Goal: Task Accomplishment & Management: Manage account settings

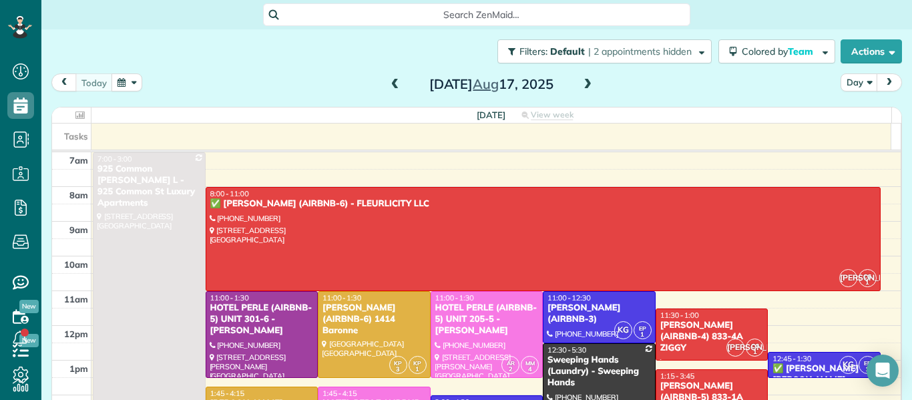
scroll to position [201, 0]
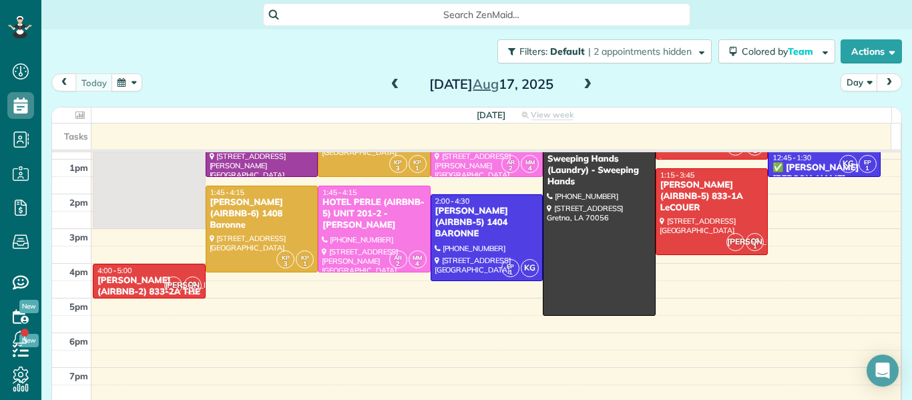
click at [580, 89] on span at bounding box center [587, 85] width 15 height 12
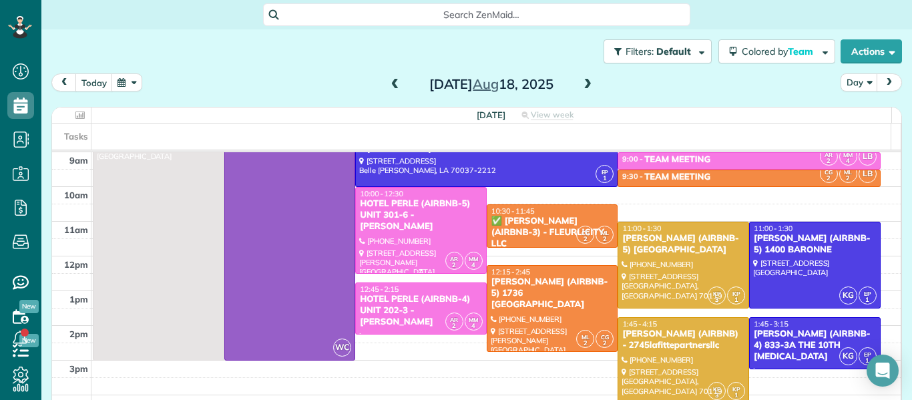
scroll to position [70, 0]
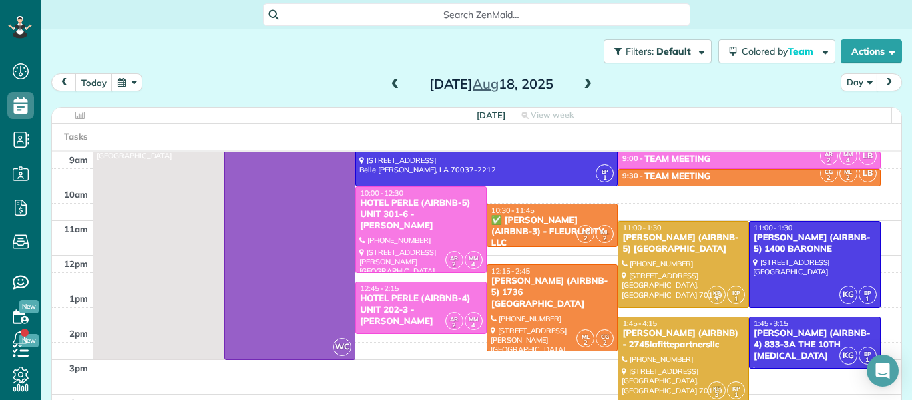
click at [584, 83] on span at bounding box center [587, 85] width 15 height 12
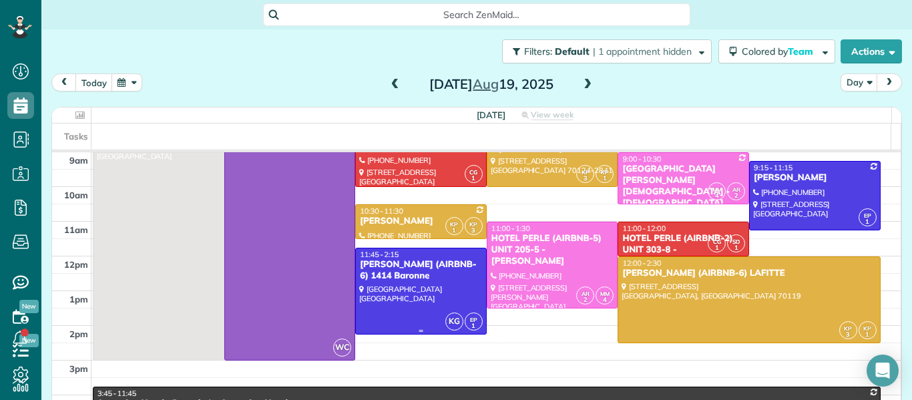
scroll to position [0, 0]
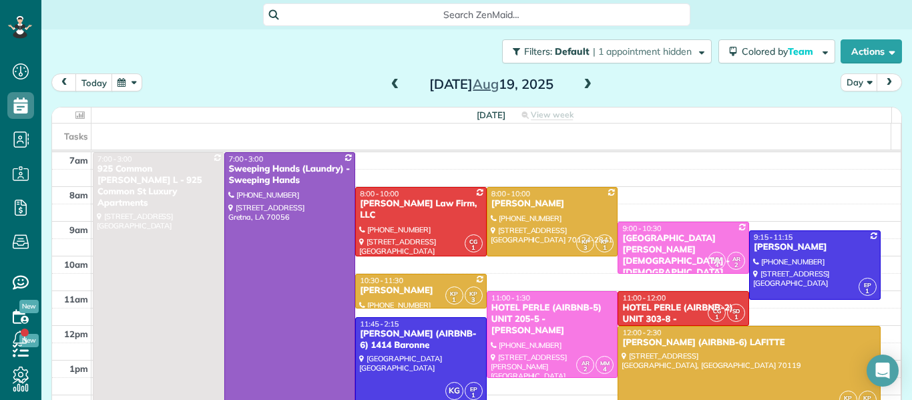
click at [582, 81] on span at bounding box center [587, 85] width 15 height 12
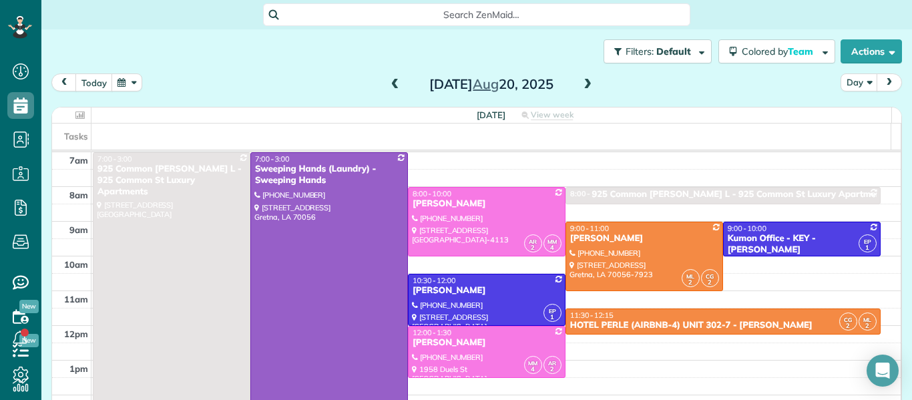
click at [581, 87] on span at bounding box center [587, 85] width 15 height 12
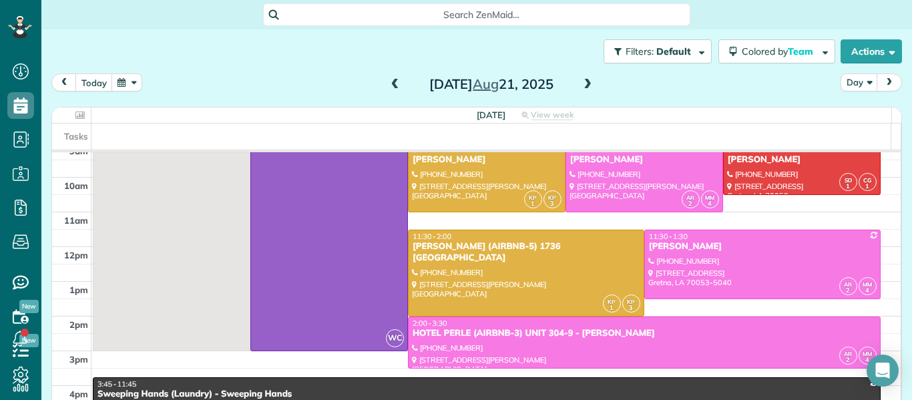
scroll to position [79, 0]
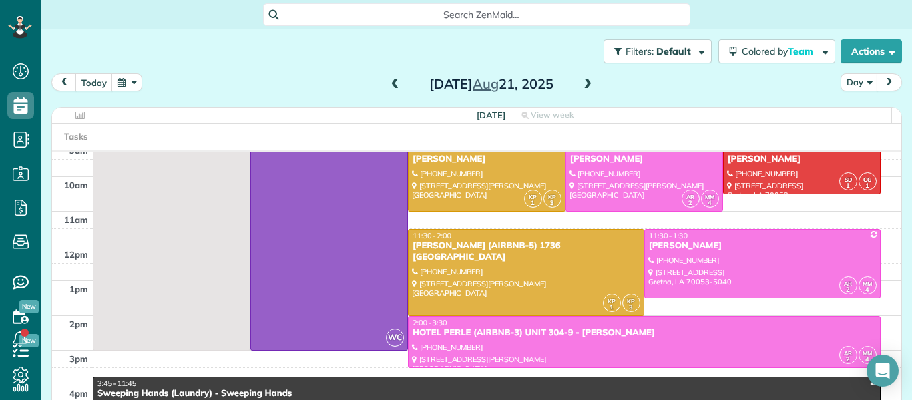
click at [581, 89] on span at bounding box center [587, 85] width 15 height 12
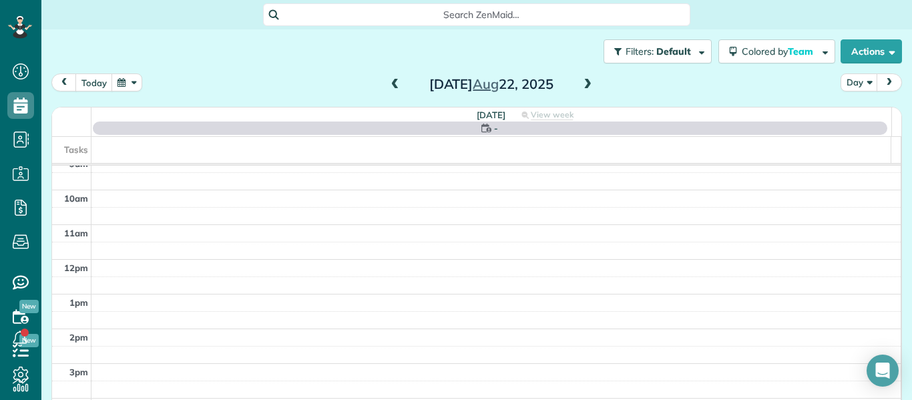
scroll to position [0, 0]
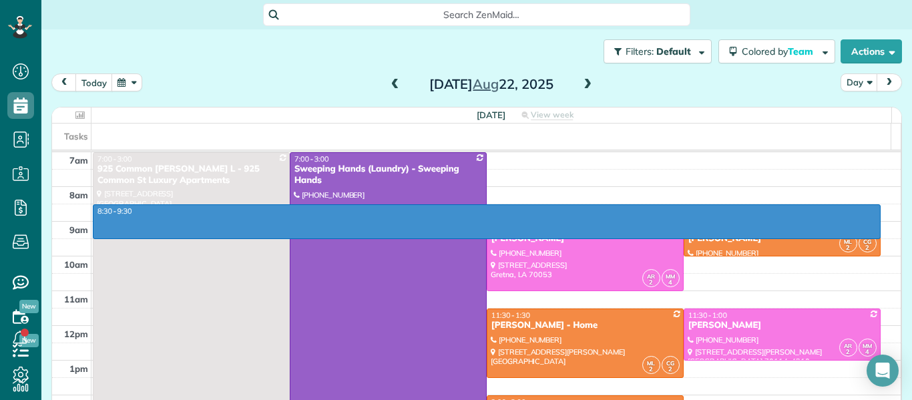
drag, startPoint x: 567, startPoint y: 206, endPoint x: 567, endPoint y: 232, distance: 26.7
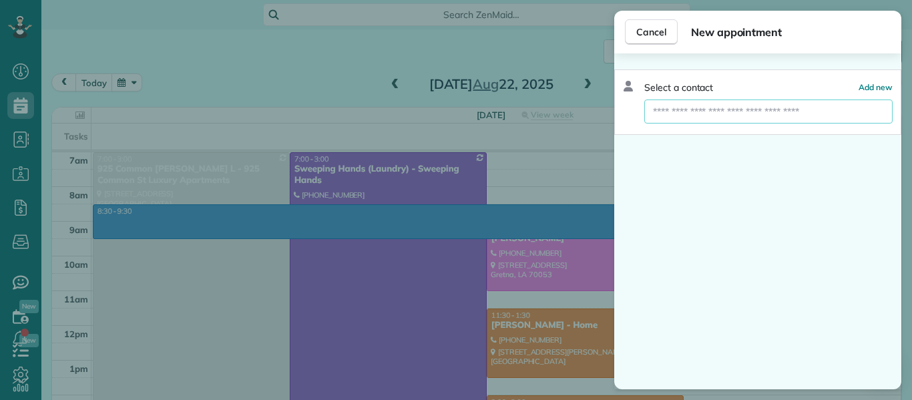
click at [744, 107] on input "text" at bounding box center [768, 111] width 248 height 24
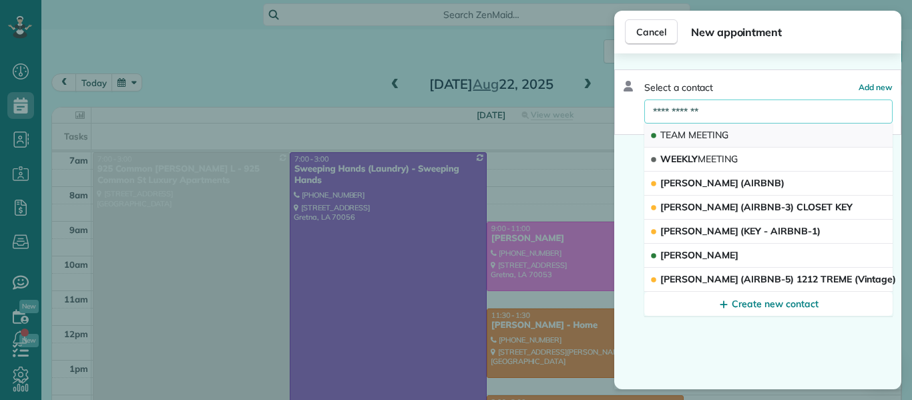
type input "**********"
click at [740, 134] on button "TEAM MEETING" at bounding box center [768, 136] width 248 height 24
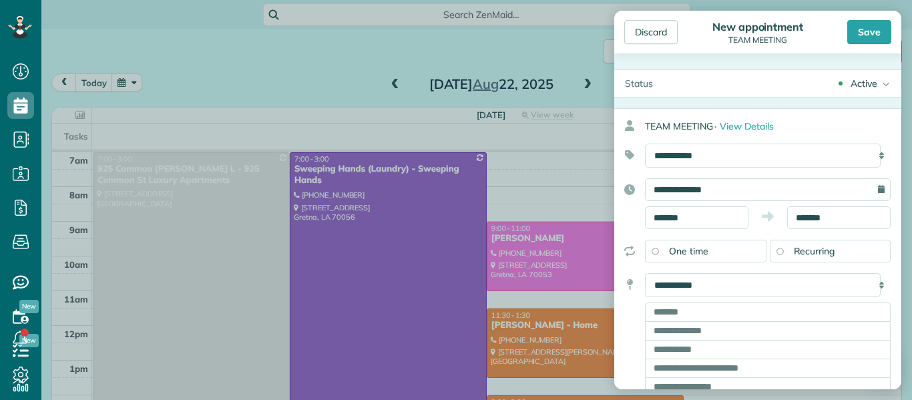
scroll to position [31, 0]
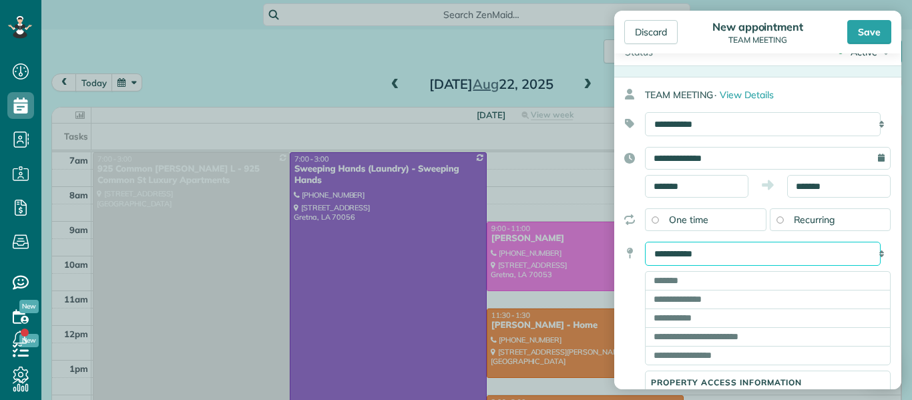
click at [730, 254] on select "**********" at bounding box center [763, 254] width 236 height 24
select select "******"
click at [645, 242] on select "**********" at bounding box center [763, 254] width 236 height 24
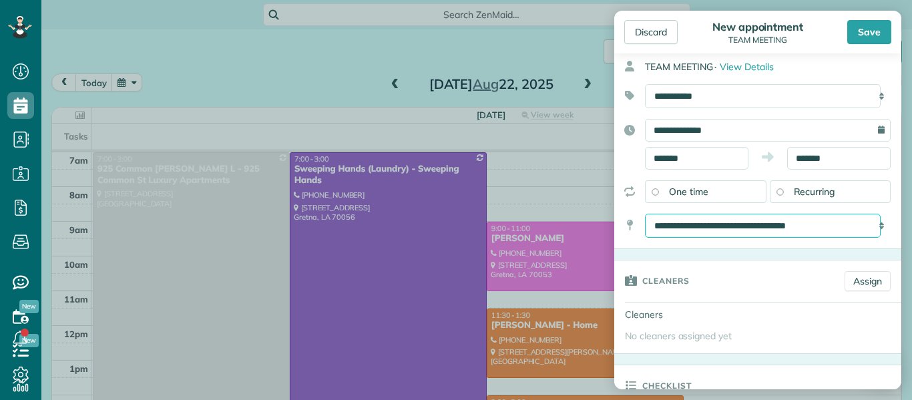
scroll to position [61, 0]
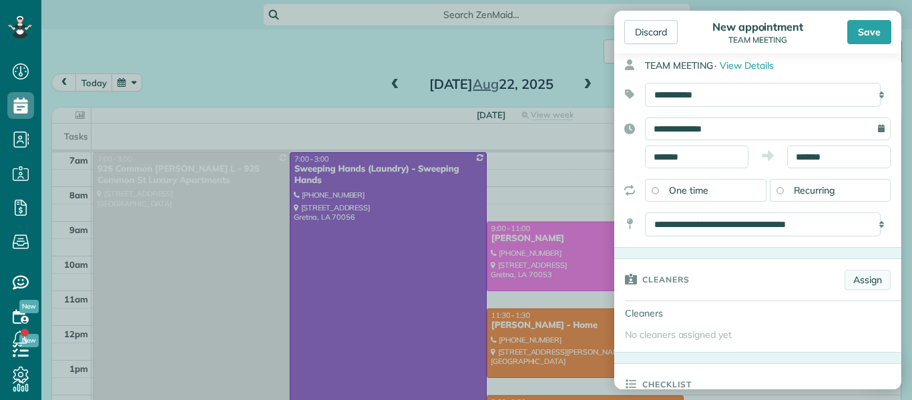
click at [861, 280] on link "Assign" at bounding box center [868, 280] width 46 height 20
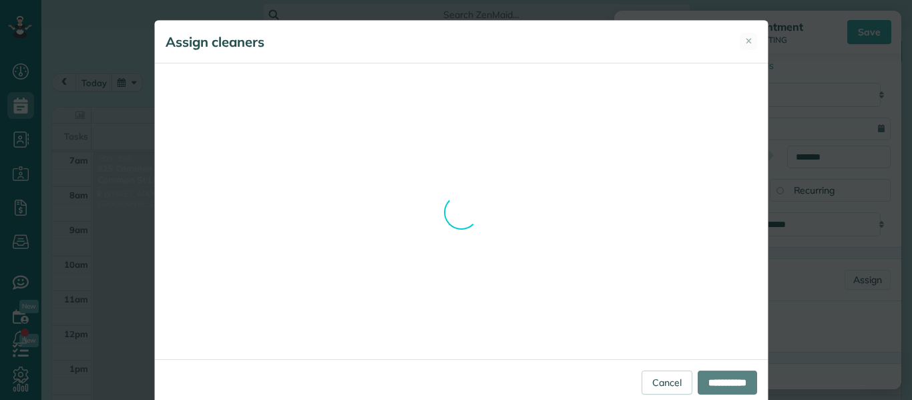
click at [861, 280] on div "**********" at bounding box center [456, 200] width 912 height 400
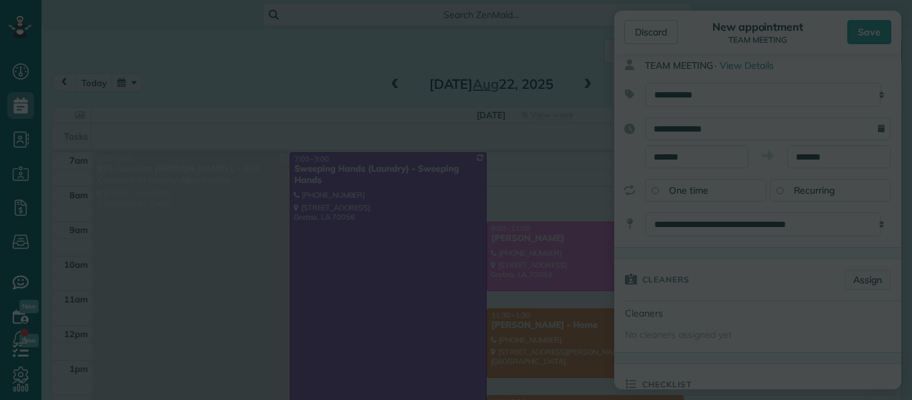
click at [861, 280] on body "Dashboard Scheduling Calendar View List View Dispatch View - Weekly scheduling …" at bounding box center [456, 200] width 912 height 400
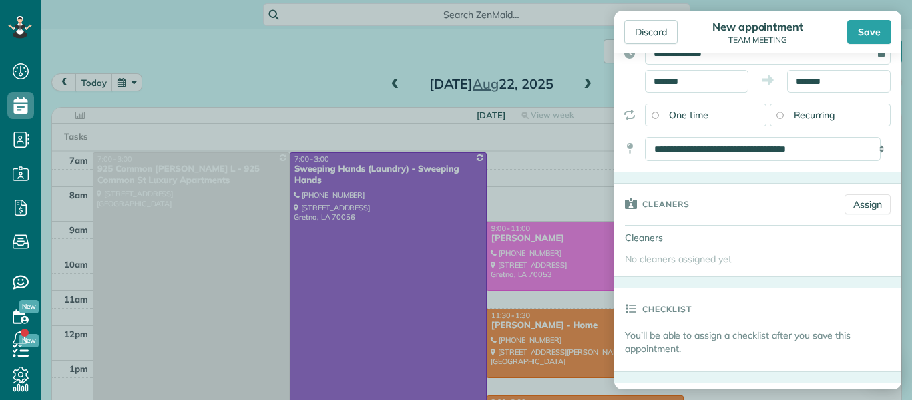
scroll to position [137, 0]
click at [861, 204] on link "Assign" at bounding box center [868, 204] width 46 height 20
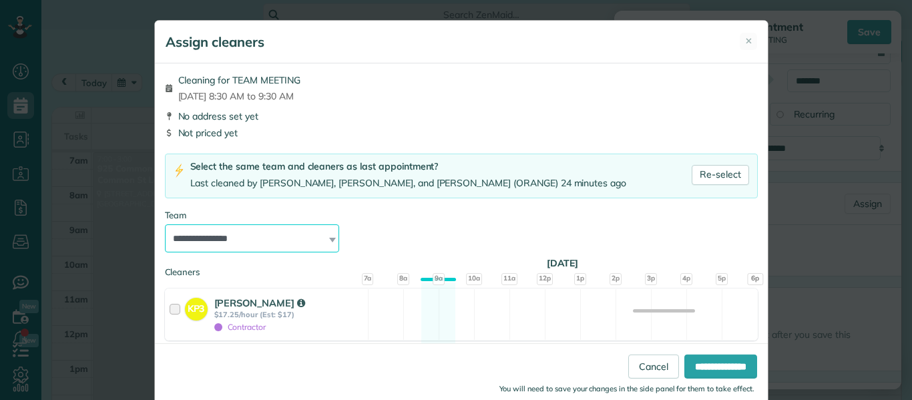
click at [244, 240] on select "**********" at bounding box center [252, 238] width 175 height 28
click at [426, 101] on div "Cleaning for TEAM MEETING Fri, Aug 22 - 8:30 AM to 9:30 AM" at bounding box center [461, 87] width 593 height 29
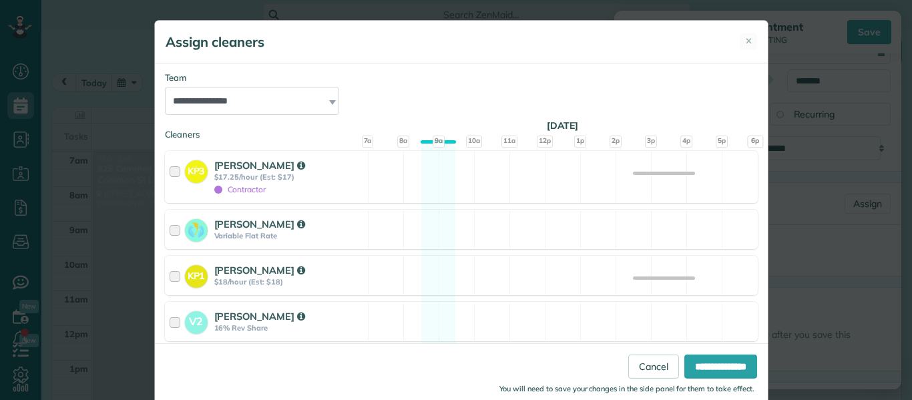
scroll to position [138, 0]
click at [172, 228] on div at bounding box center [177, 228] width 15 height 25
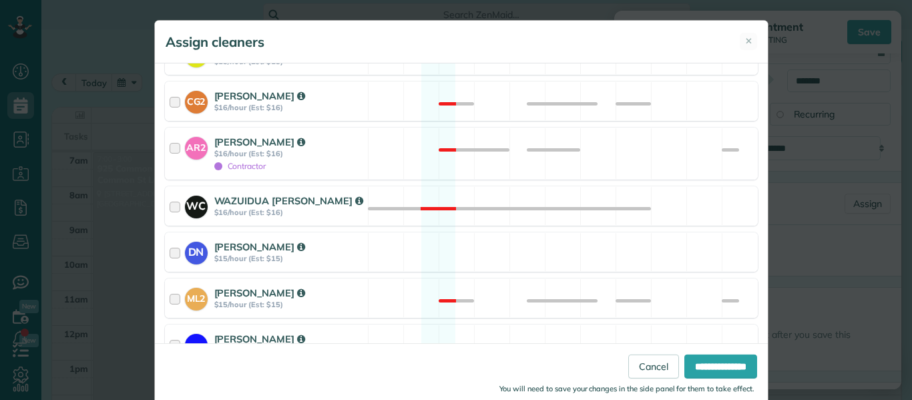
scroll to position [497, 0]
click at [171, 204] on div at bounding box center [177, 205] width 15 height 25
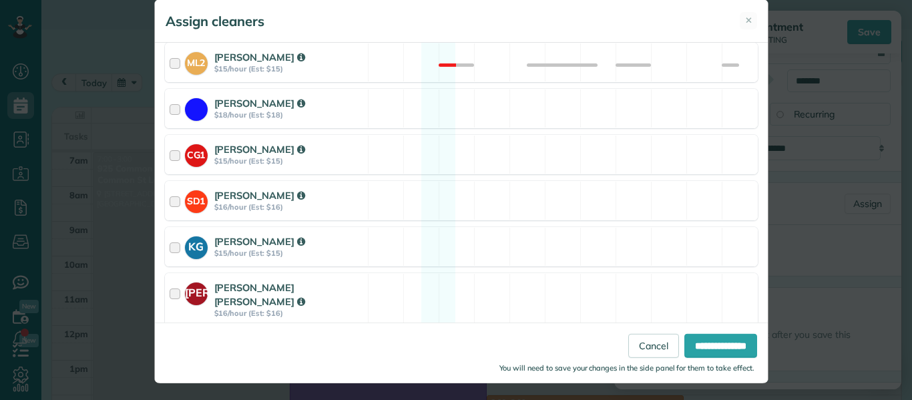
scroll to position [24, 0]
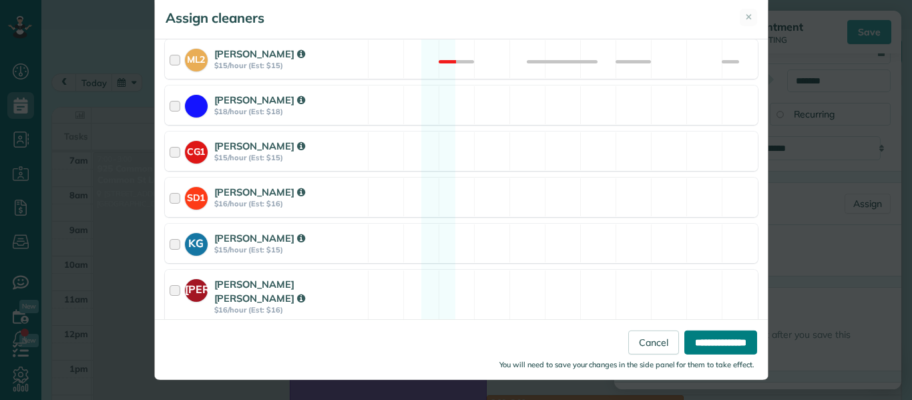
click at [692, 341] on input "**********" at bounding box center [720, 342] width 73 height 24
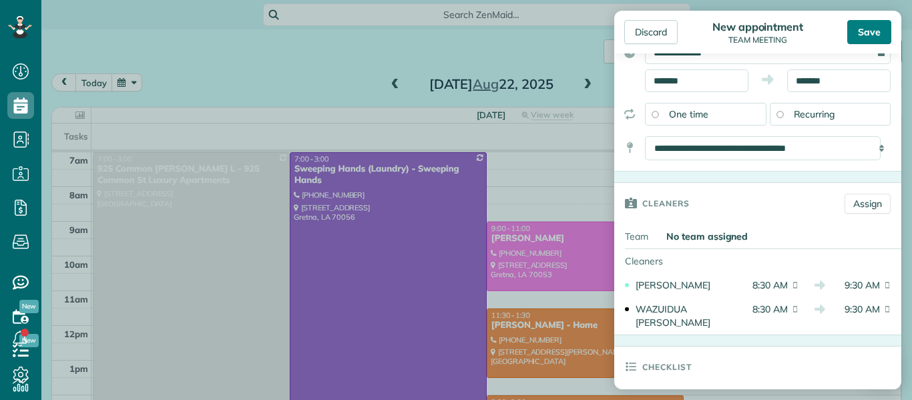
click at [875, 39] on div "Save" at bounding box center [869, 32] width 44 height 24
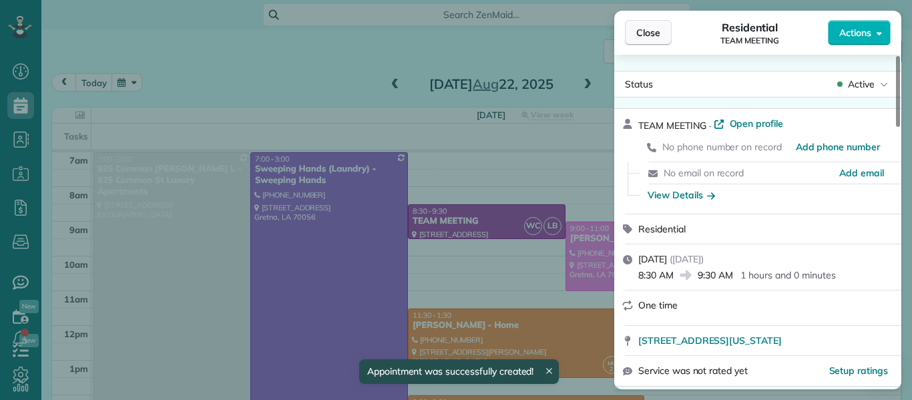
click at [645, 35] on span "Close" at bounding box center [648, 32] width 24 height 13
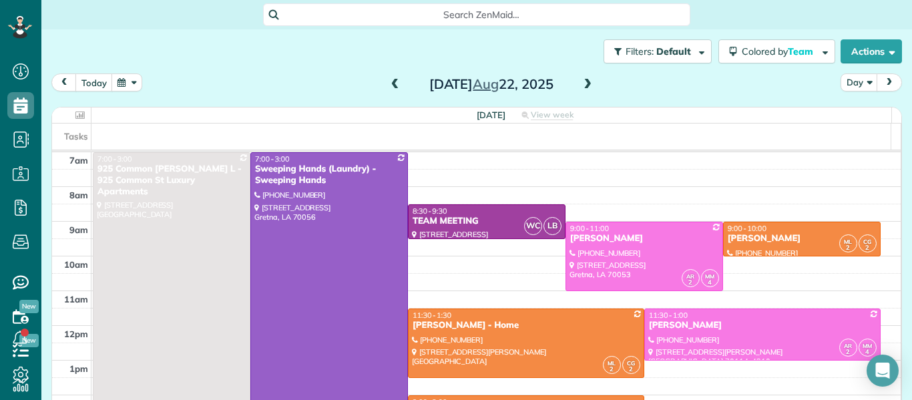
click at [391, 82] on span at bounding box center [395, 85] width 15 height 12
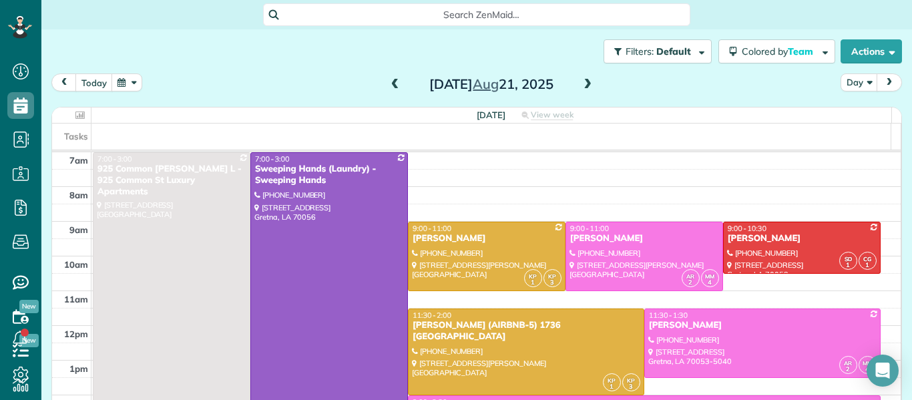
click at [391, 83] on span at bounding box center [395, 85] width 15 height 12
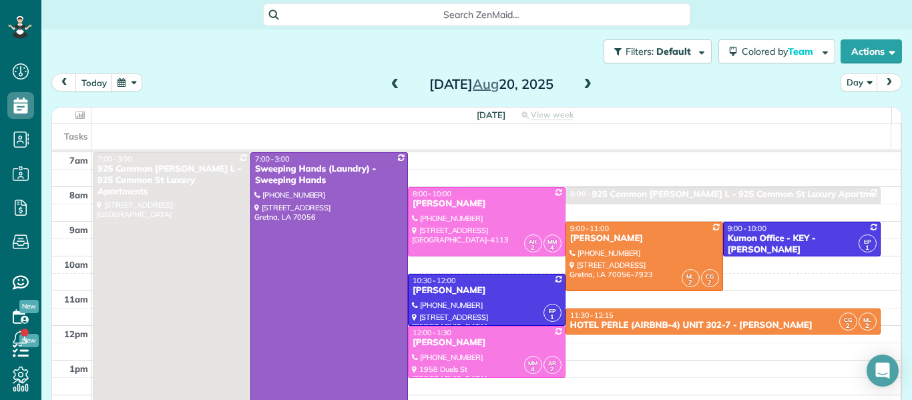
click at [393, 83] on span at bounding box center [395, 85] width 15 height 12
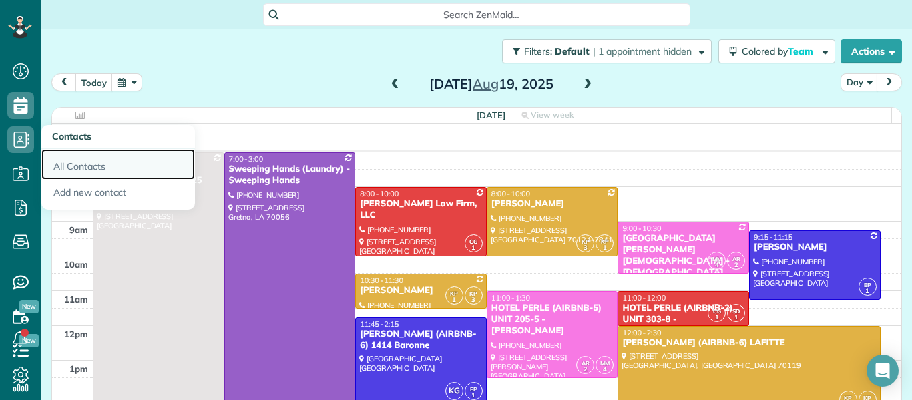
click at [84, 161] on link "All Contacts" at bounding box center [118, 164] width 154 height 31
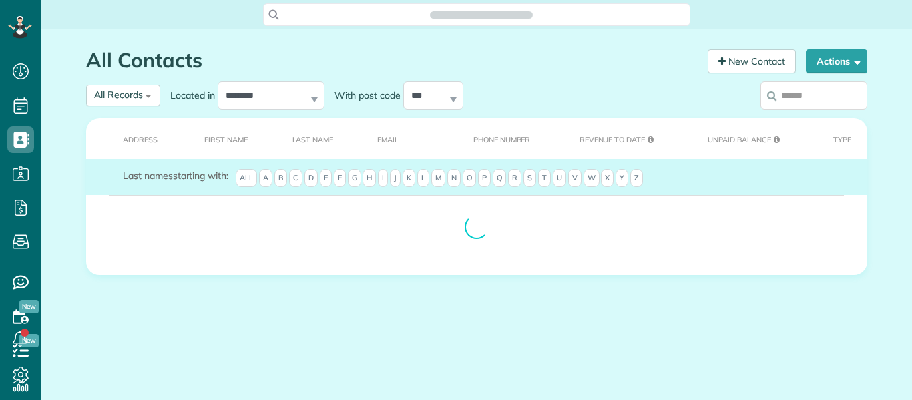
scroll to position [6, 6]
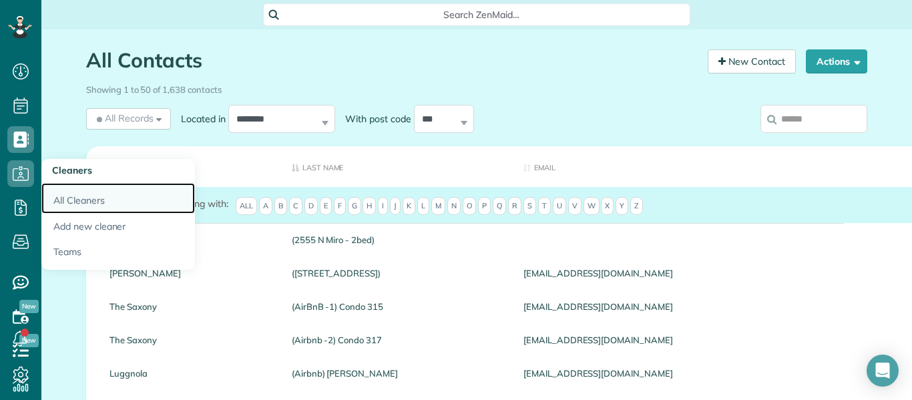
click at [86, 202] on link "All Cleaners" at bounding box center [118, 198] width 154 height 31
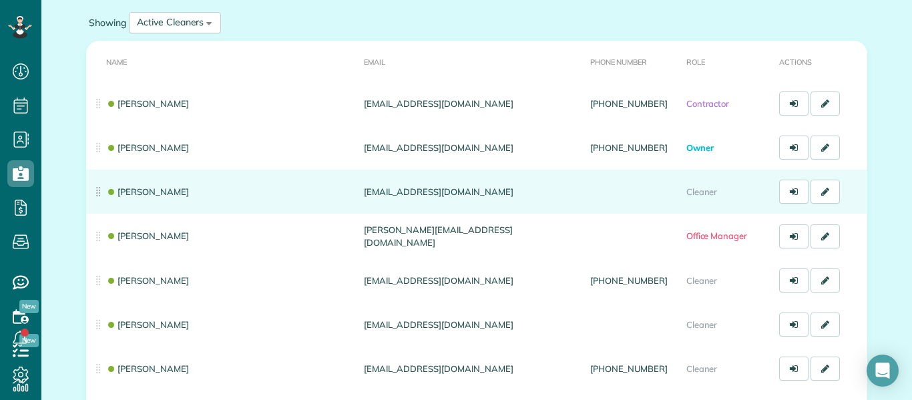
scroll to position [110, 0]
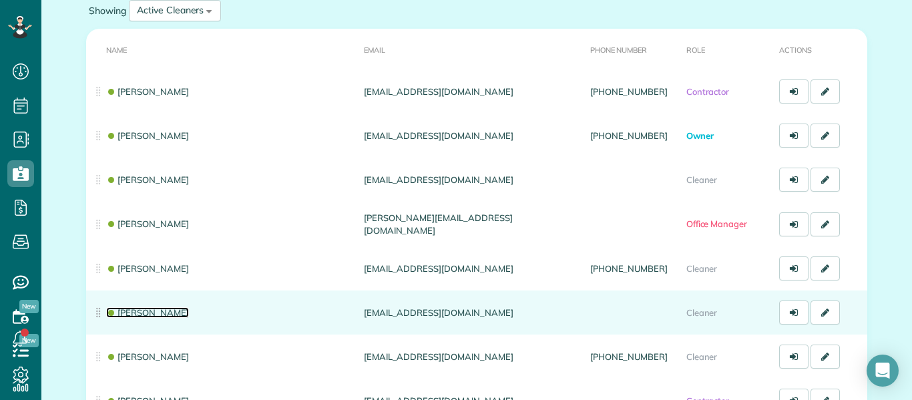
click at [174, 315] on link "CHRISTHIAM JARQUIN" at bounding box center [147, 312] width 83 height 11
click at [174, 315] on link "[PERSON_NAME]" at bounding box center [147, 312] width 83 height 11
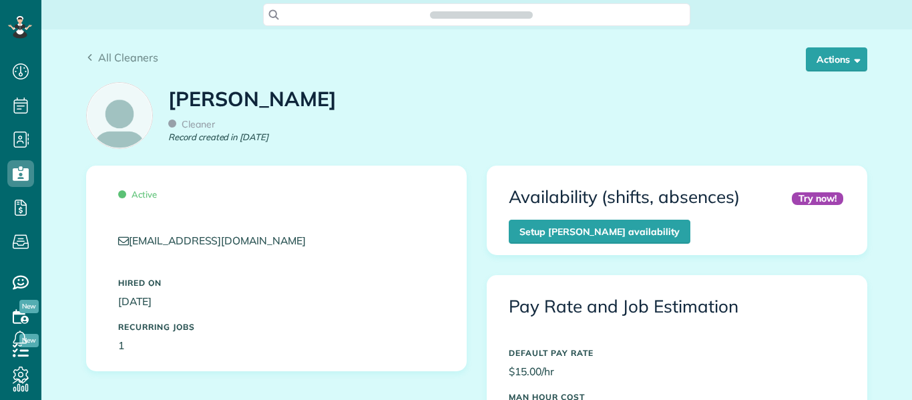
scroll to position [6, 6]
click at [855, 64] on button "Actions" at bounding box center [836, 59] width 61 height 24
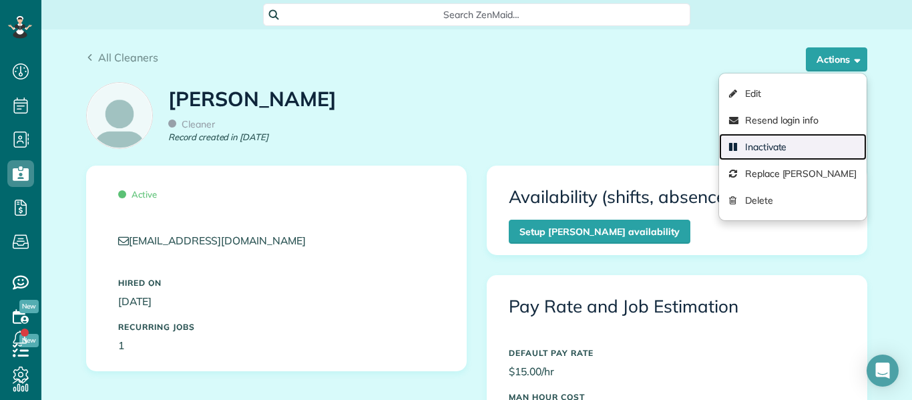
click at [736, 144] on link "Inactivate" at bounding box center [793, 147] width 148 height 27
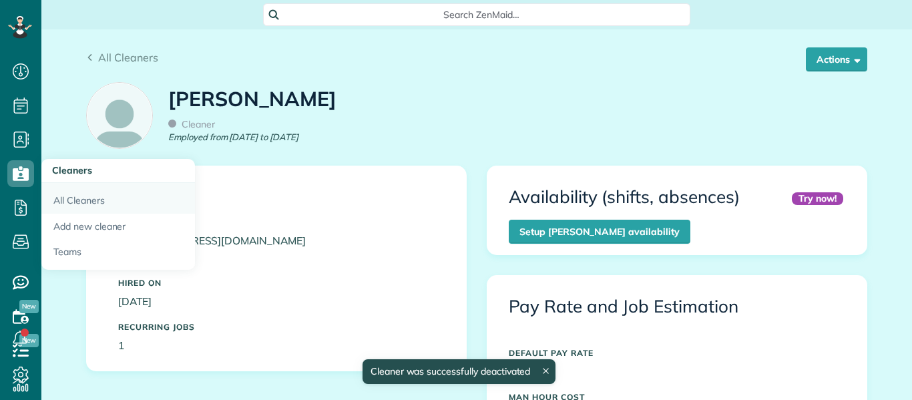
scroll to position [6, 6]
click at [79, 198] on link "All Cleaners" at bounding box center [118, 198] width 154 height 31
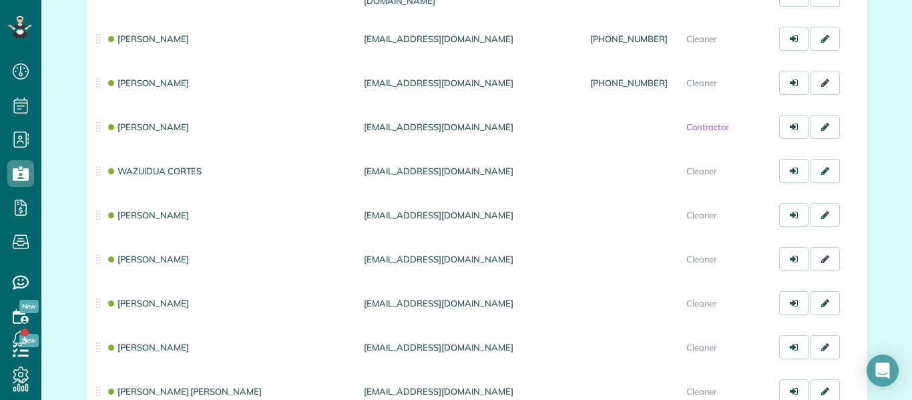
scroll to position [341, 0]
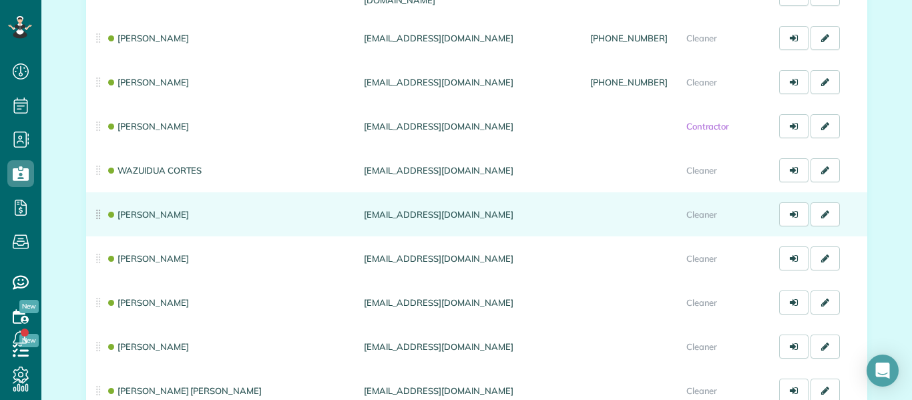
click at [148, 208] on td "[PERSON_NAME]" at bounding box center [222, 214] width 272 height 44
click at [148, 208] on td "DELSY NUNEZ" at bounding box center [222, 214] width 272 height 44
click at [146, 219] on td "[PERSON_NAME]" at bounding box center [222, 214] width 272 height 44
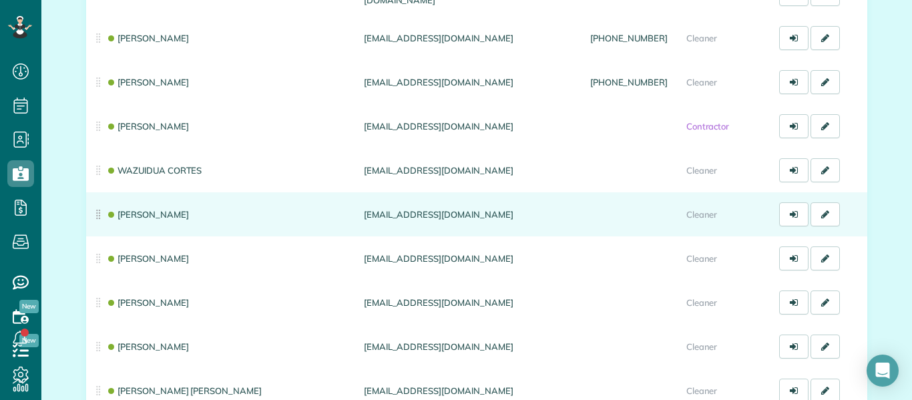
click at [146, 219] on td "[PERSON_NAME]" at bounding box center [222, 214] width 272 height 44
click at [150, 212] on link "[PERSON_NAME]" at bounding box center [147, 214] width 83 height 11
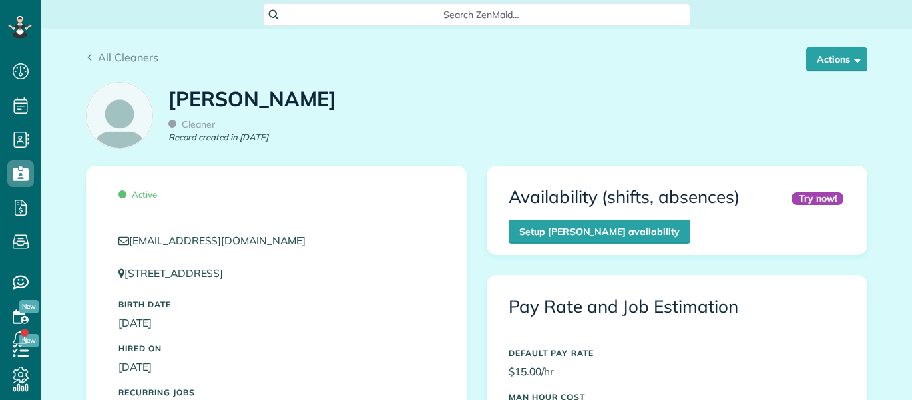
scroll to position [6, 6]
click at [851, 64] on span "button" at bounding box center [855, 59] width 10 height 10
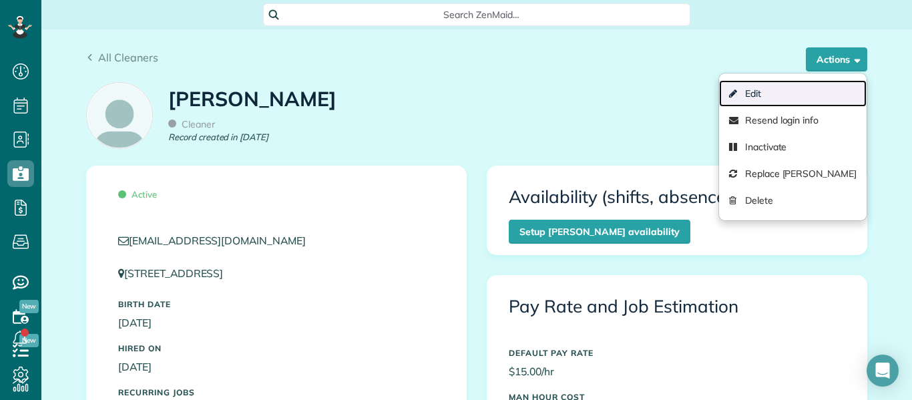
click at [791, 90] on link "Edit" at bounding box center [793, 93] width 148 height 27
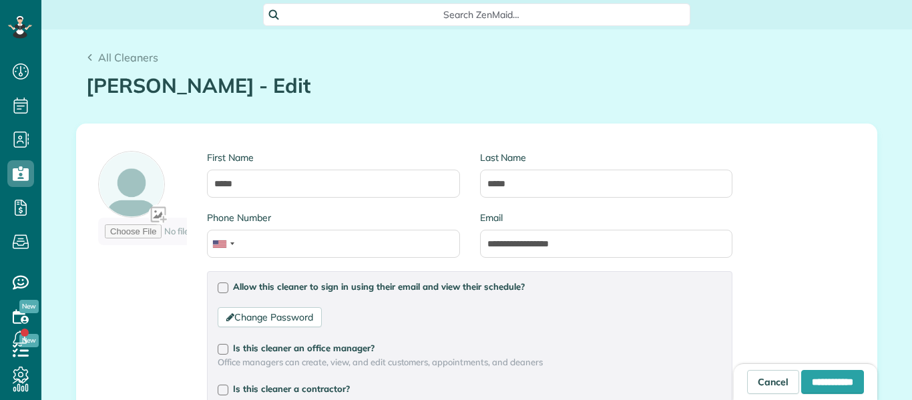
scroll to position [6, 6]
click at [801, 382] on input "**********" at bounding box center [832, 382] width 63 height 24
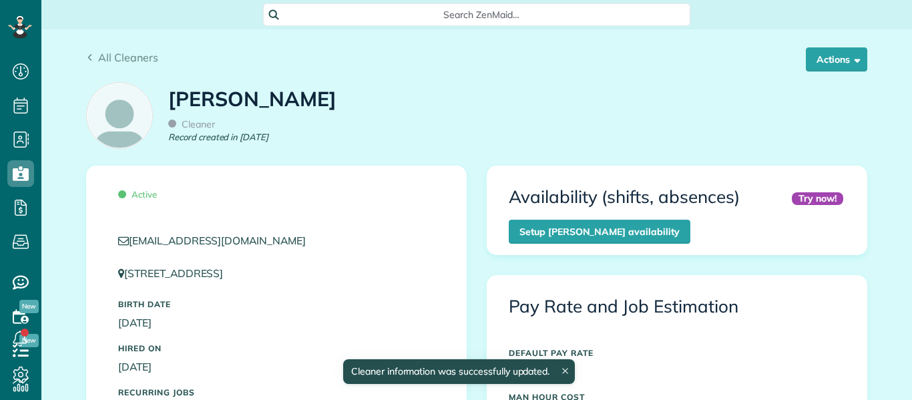
scroll to position [6, 6]
click at [853, 65] on button "Actions" at bounding box center [836, 59] width 61 height 24
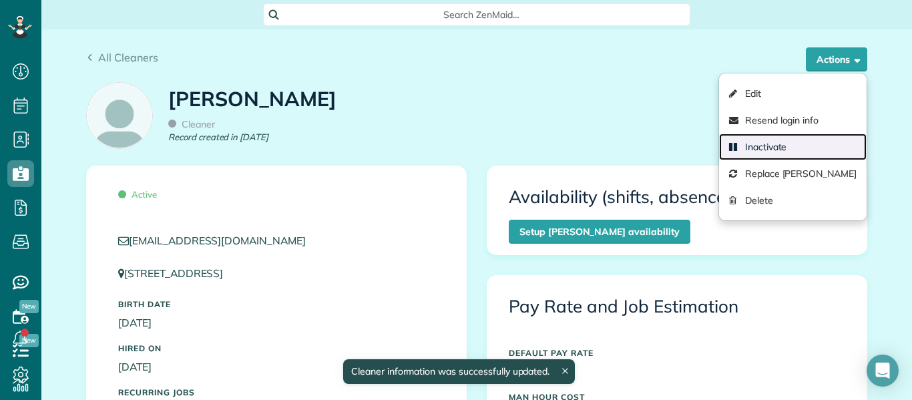
click at [804, 151] on link "Inactivate" at bounding box center [793, 147] width 148 height 27
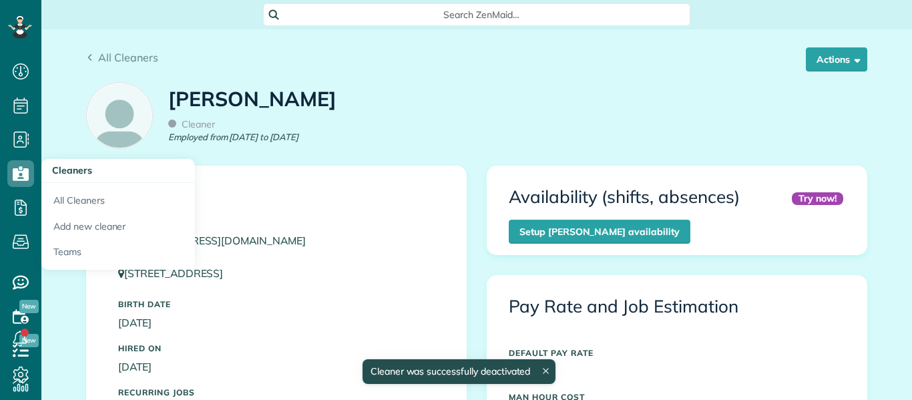
scroll to position [6, 6]
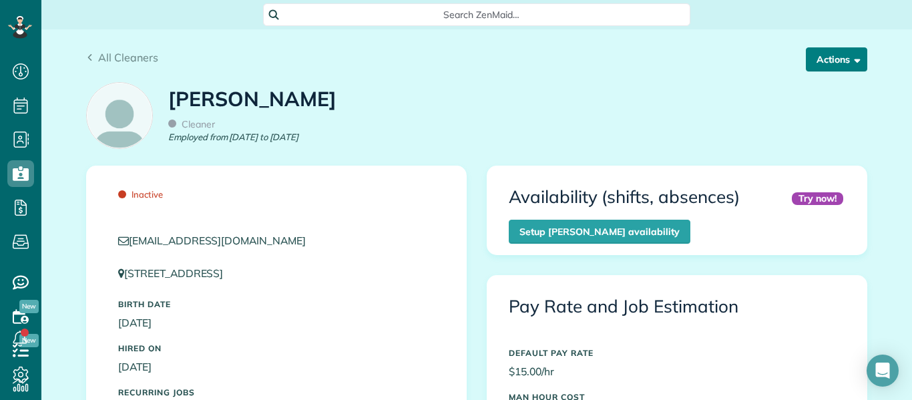
click at [854, 62] on span "button" at bounding box center [855, 59] width 10 height 10
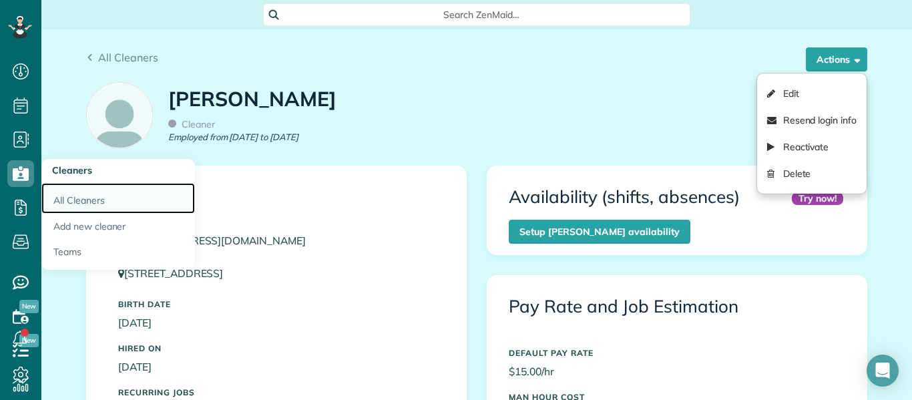
click at [69, 200] on link "All Cleaners" at bounding box center [118, 198] width 154 height 31
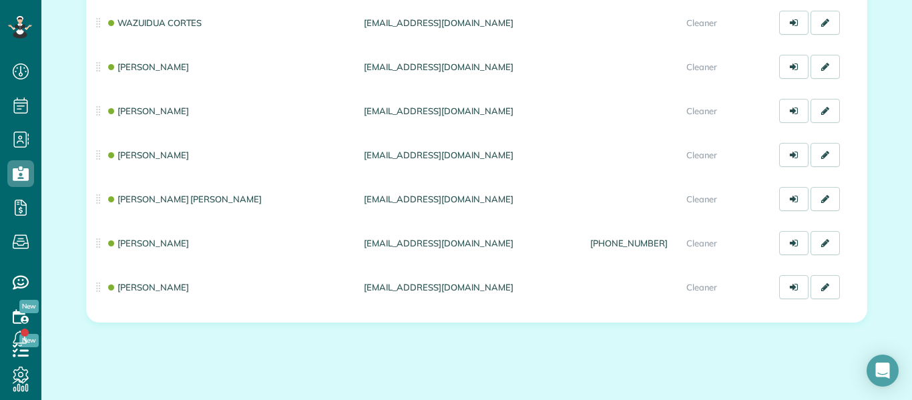
scroll to position [491, 0]
